Goal: Task Accomplishment & Management: Complete application form

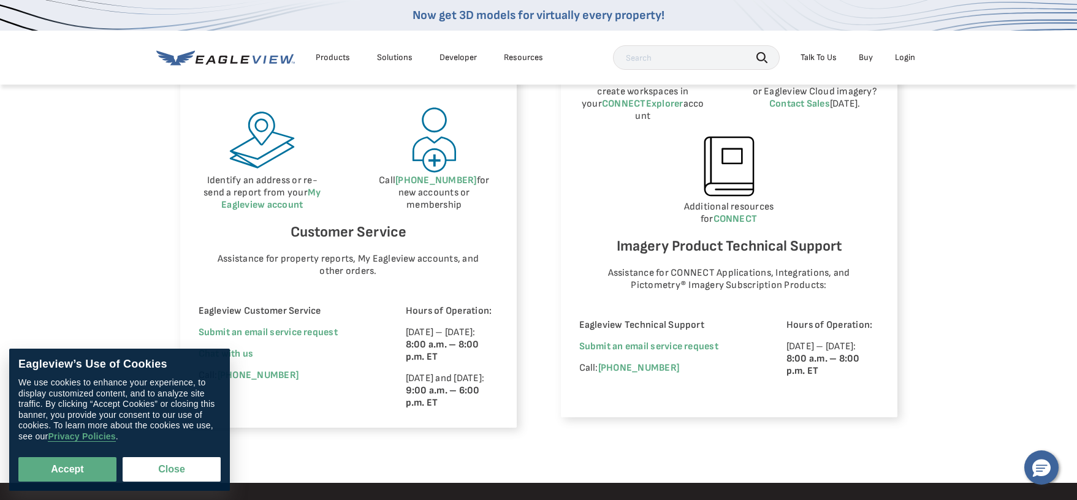
scroll to position [735, 0]
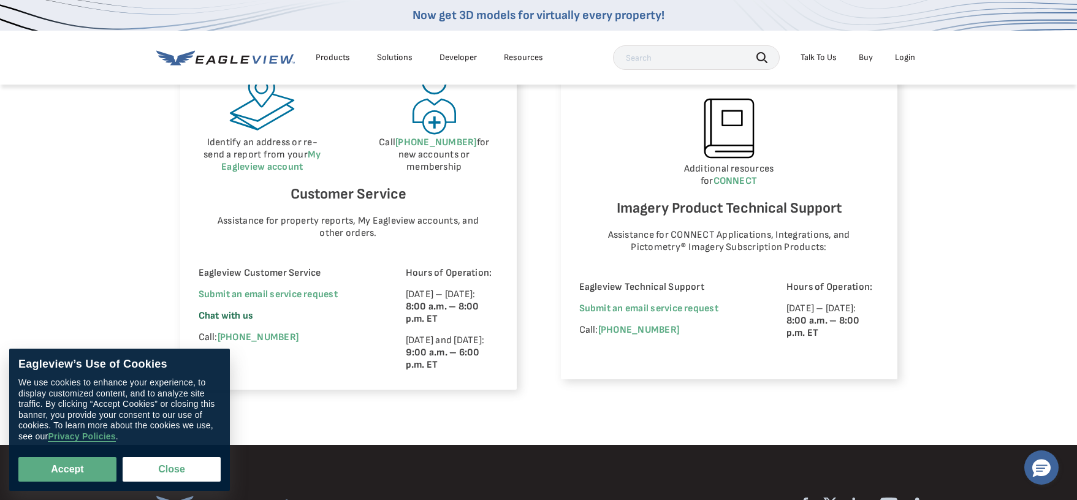
click at [237, 315] on span "Chat with us" at bounding box center [226, 316] width 55 height 12
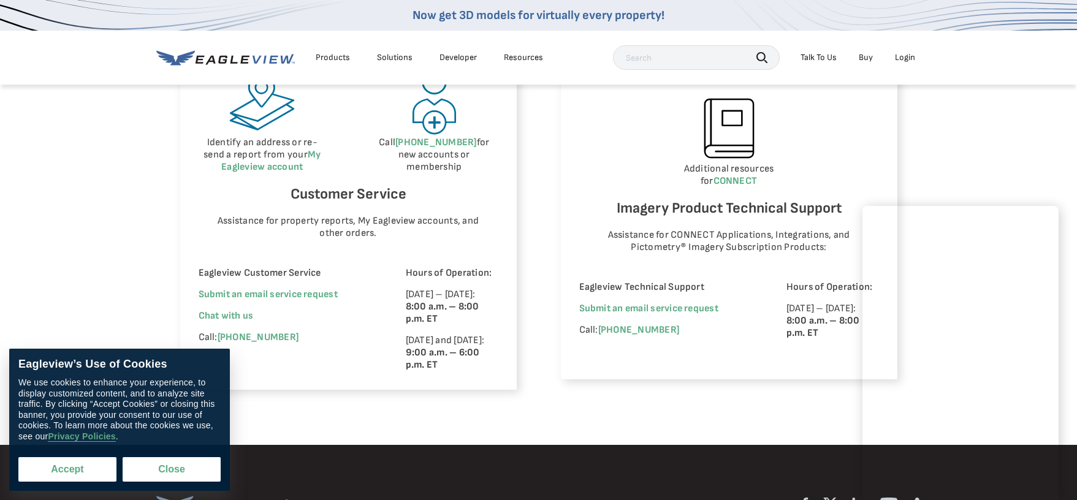
click at [58, 468] on button "Accept" at bounding box center [67, 469] width 98 height 25
checkbox input "true"
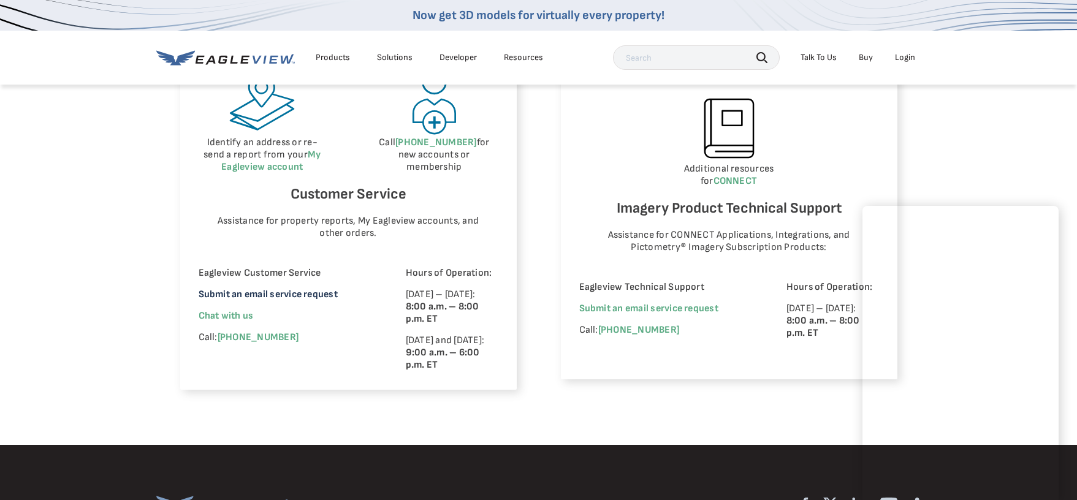
click at [252, 293] on link "Submit an email service request" at bounding box center [268, 295] width 139 height 12
